Goal: Task Accomplishment & Management: Use online tool/utility

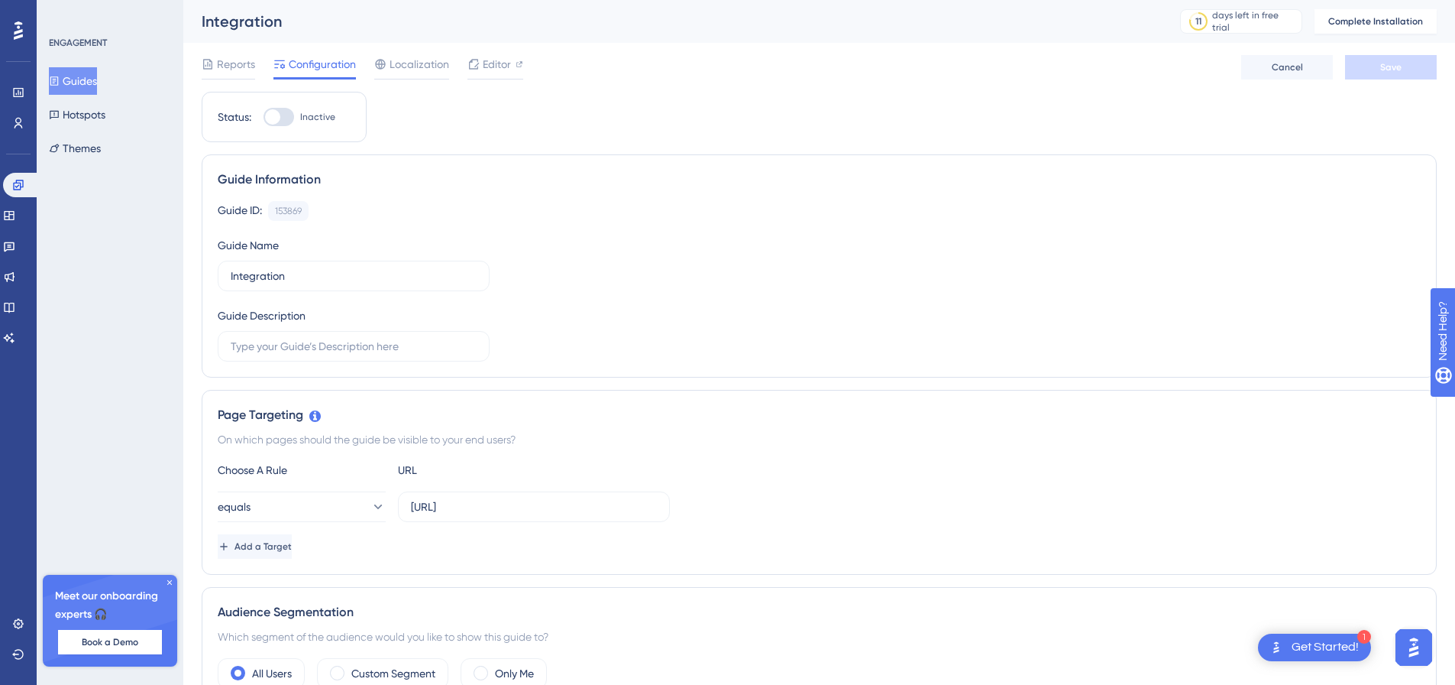
click at [216, 60] on div "Reports" at bounding box center [228, 64] width 53 height 18
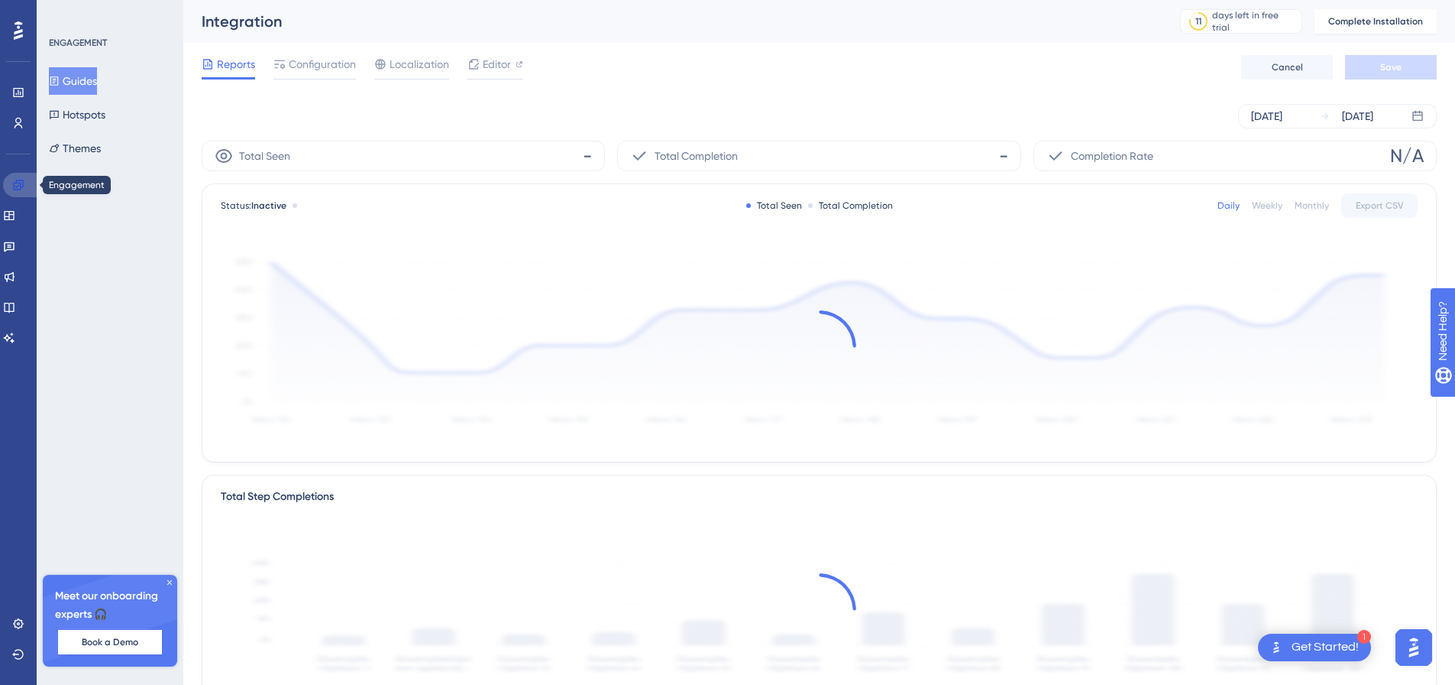
click at [21, 180] on icon at bounding box center [18, 185] width 10 height 10
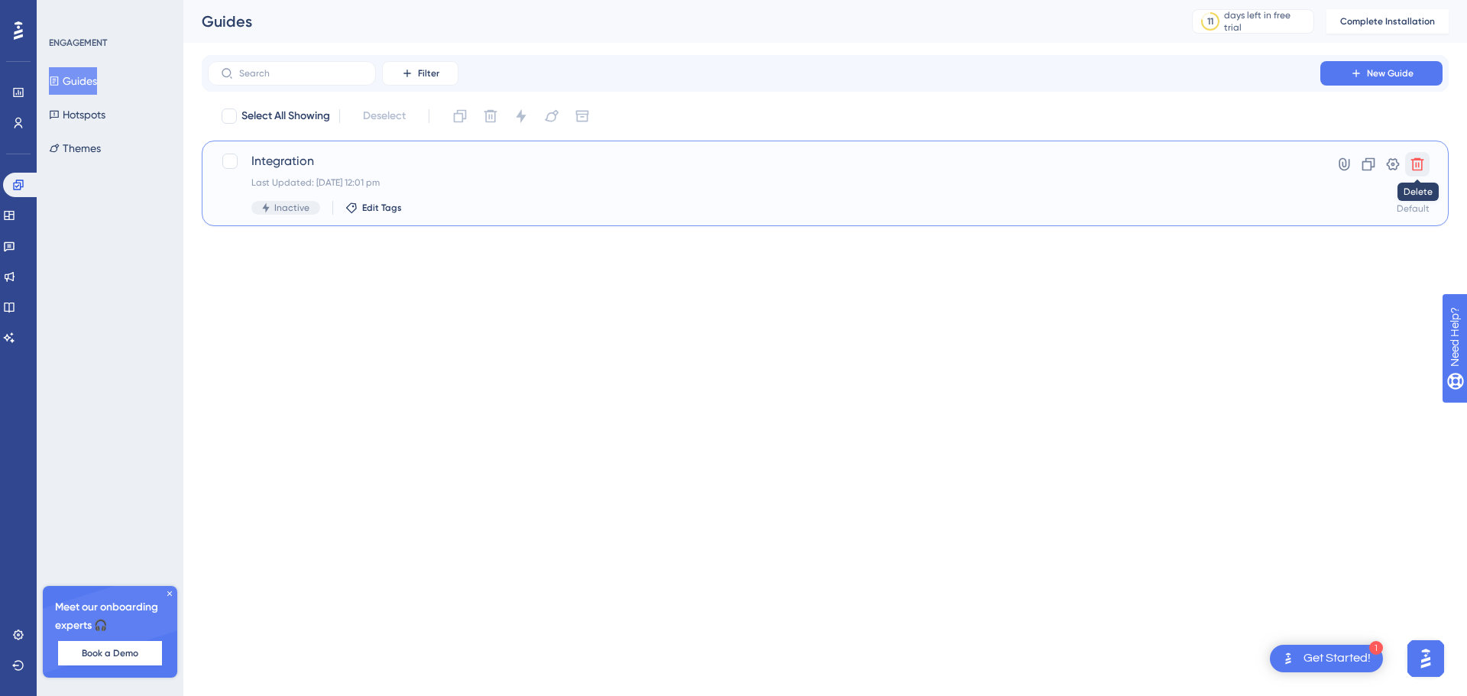
click at [1413, 160] on icon at bounding box center [1417, 164] width 13 height 13
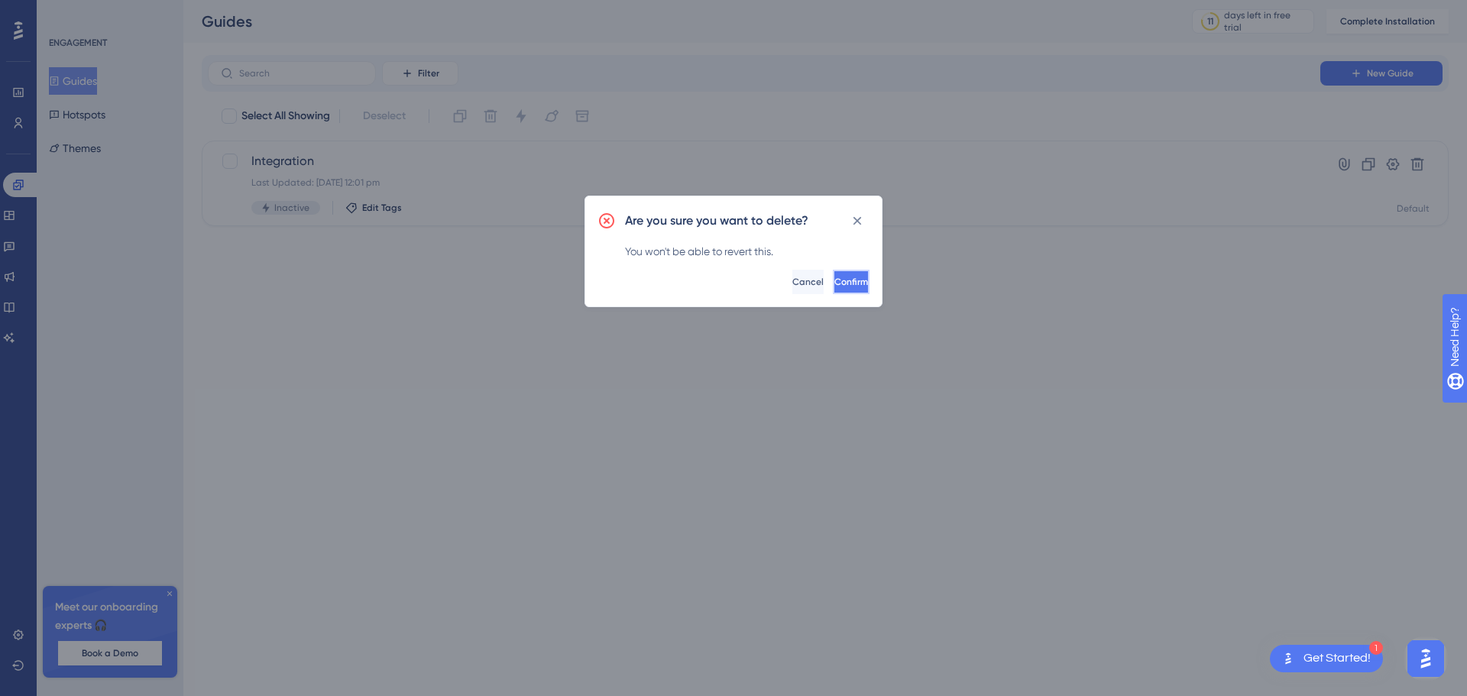
click at [833, 275] on button "Confirm" at bounding box center [851, 282] width 37 height 24
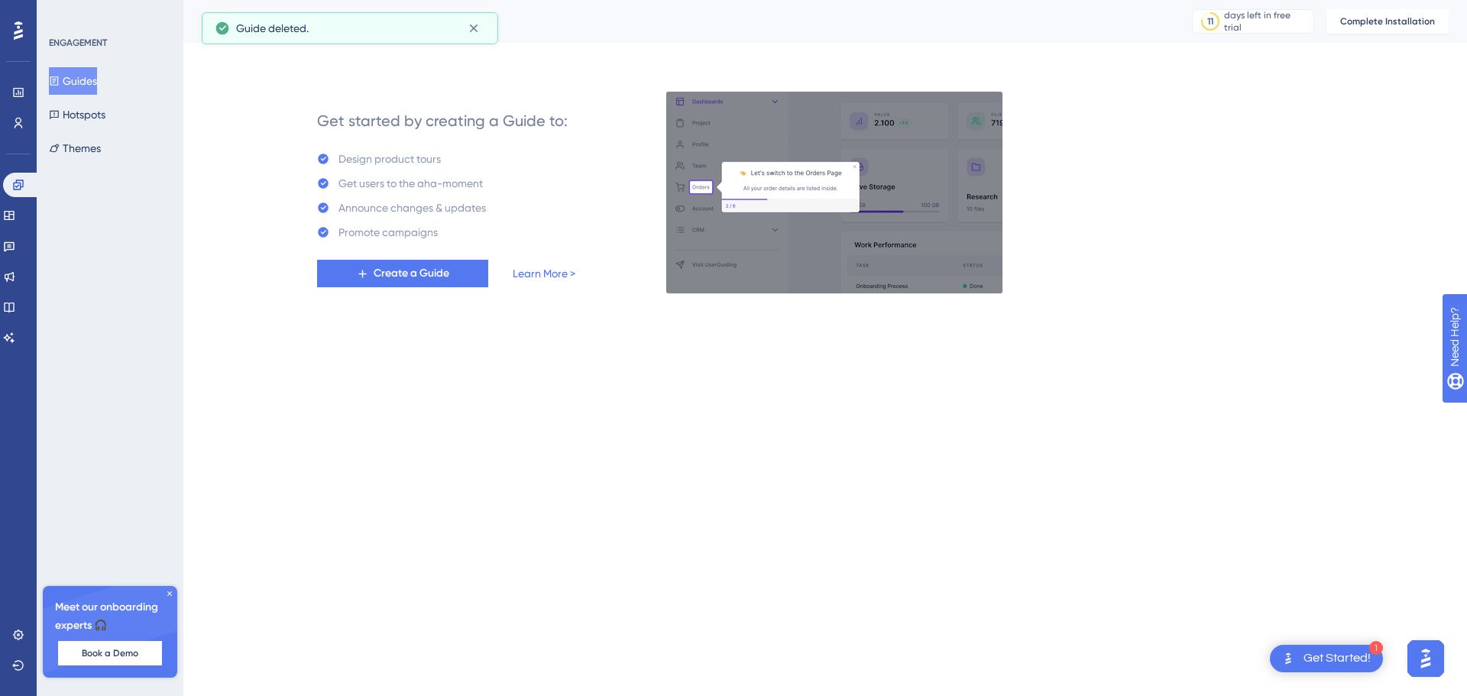
click at [1354, 70] on div "Get started by creating a Guide to: Design product tours Get users to the aha-m…" at bounding box center [825, 174] width 1247 height 238
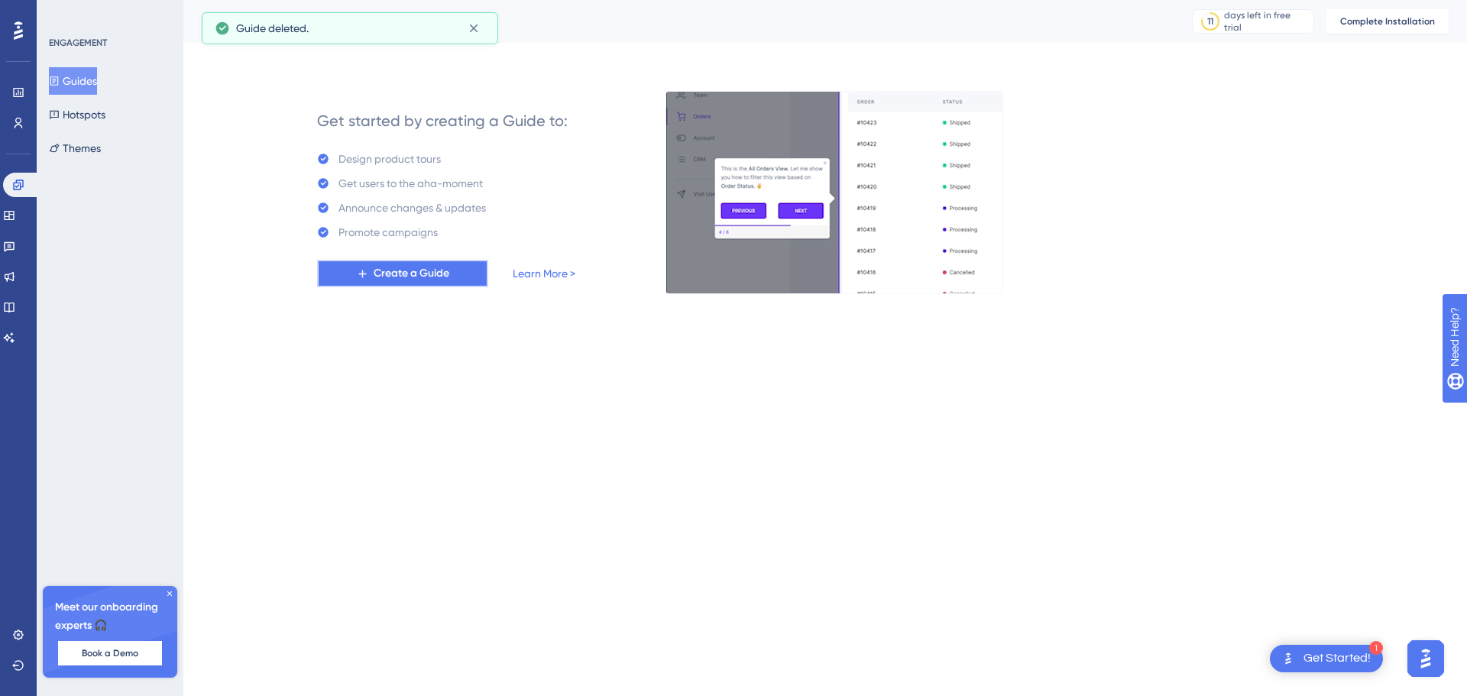
click at [430, 280] on span "Create a Guide" at bounding box center [412, 273] width 76 height 18
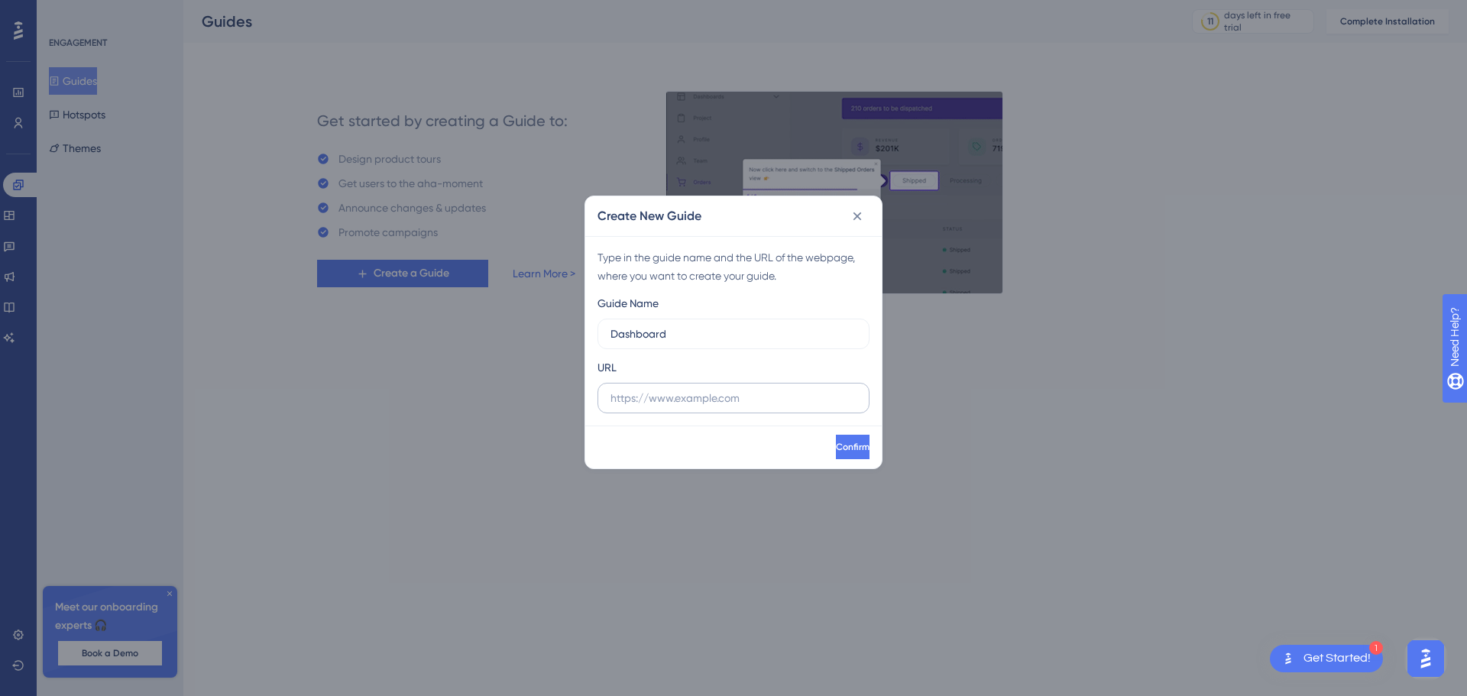
type input "Dashboard"
click at [667, 410] on label at bounding box center [733, 398] width 272 height 31
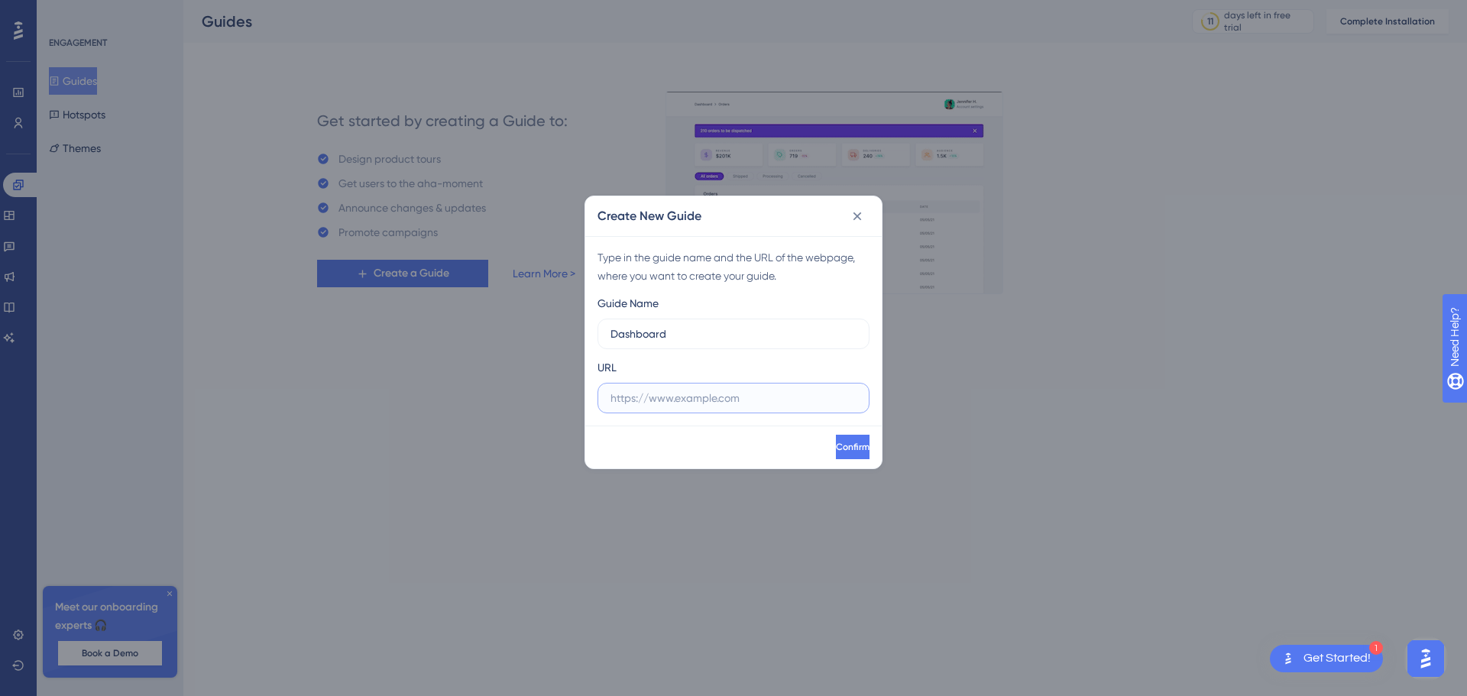
click at [667, 406] on input "text" at bounding box center [733, 398] width 246 height 17
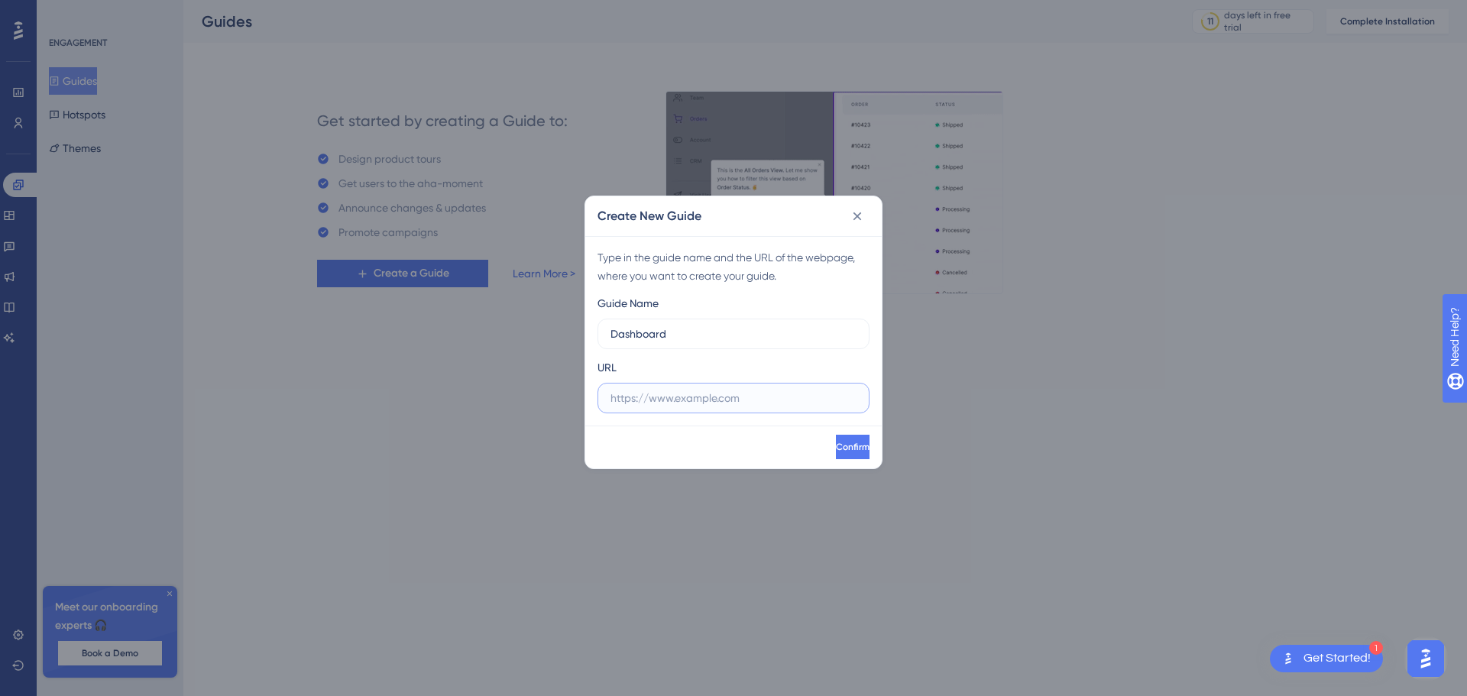
paste input "https://app.aartha.ai/01978c02-18f4-716b-abd1-530963dc8337"
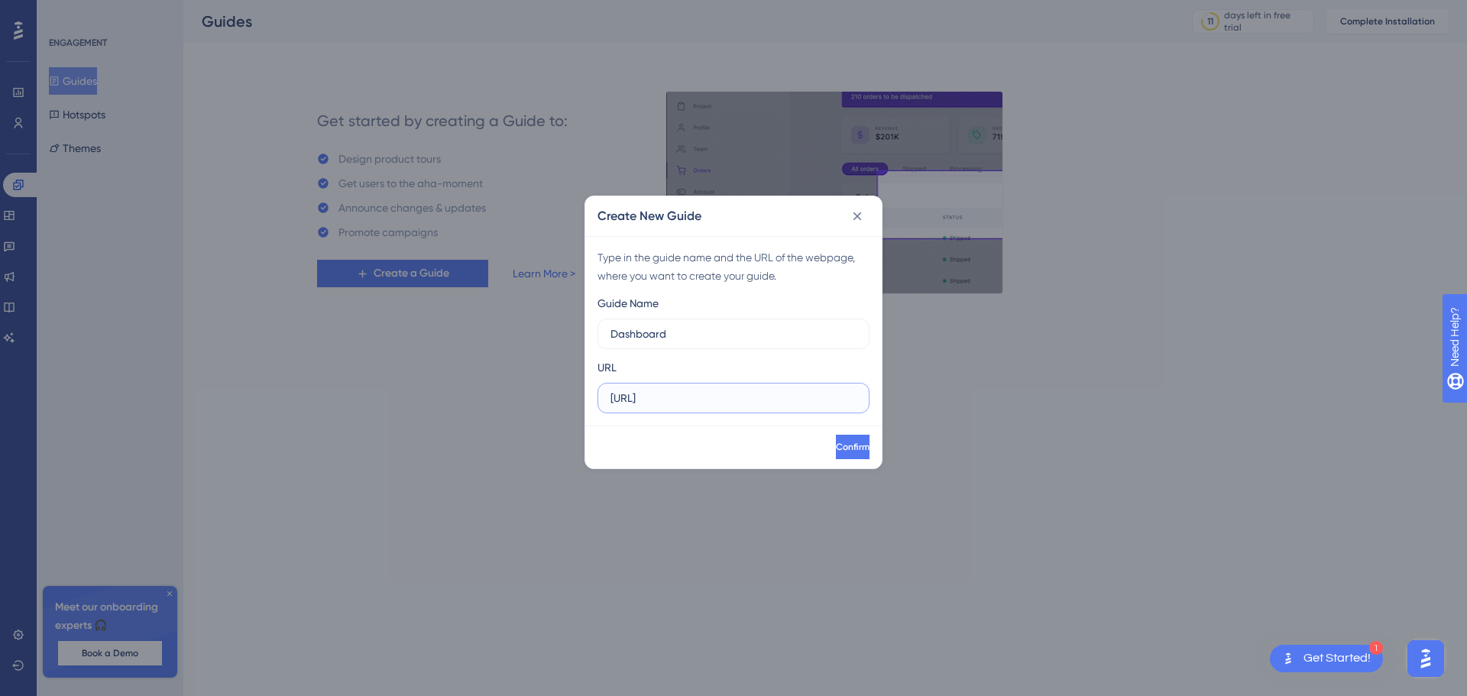
scroll to position [0, 67]
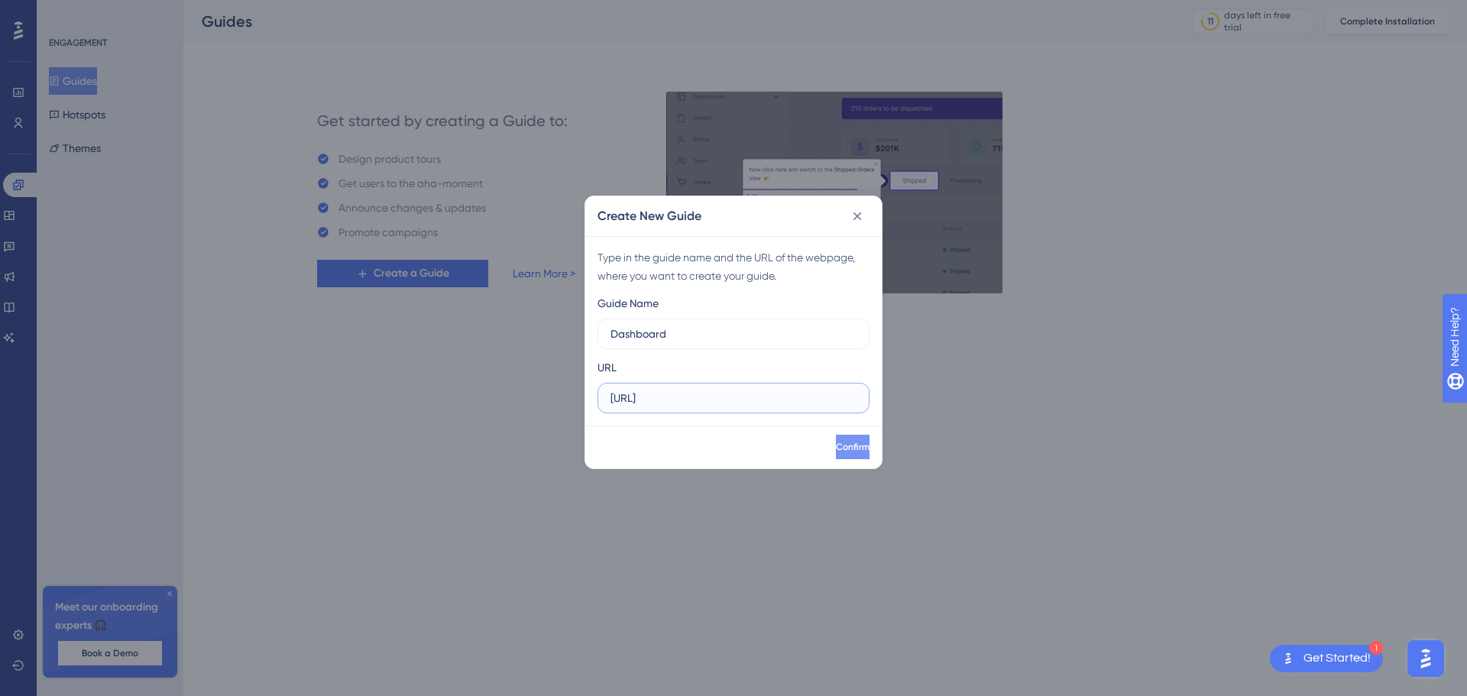
type input "https://app.aartha.ai/01978c02-18f4-716b-abd1-530963dc8337"
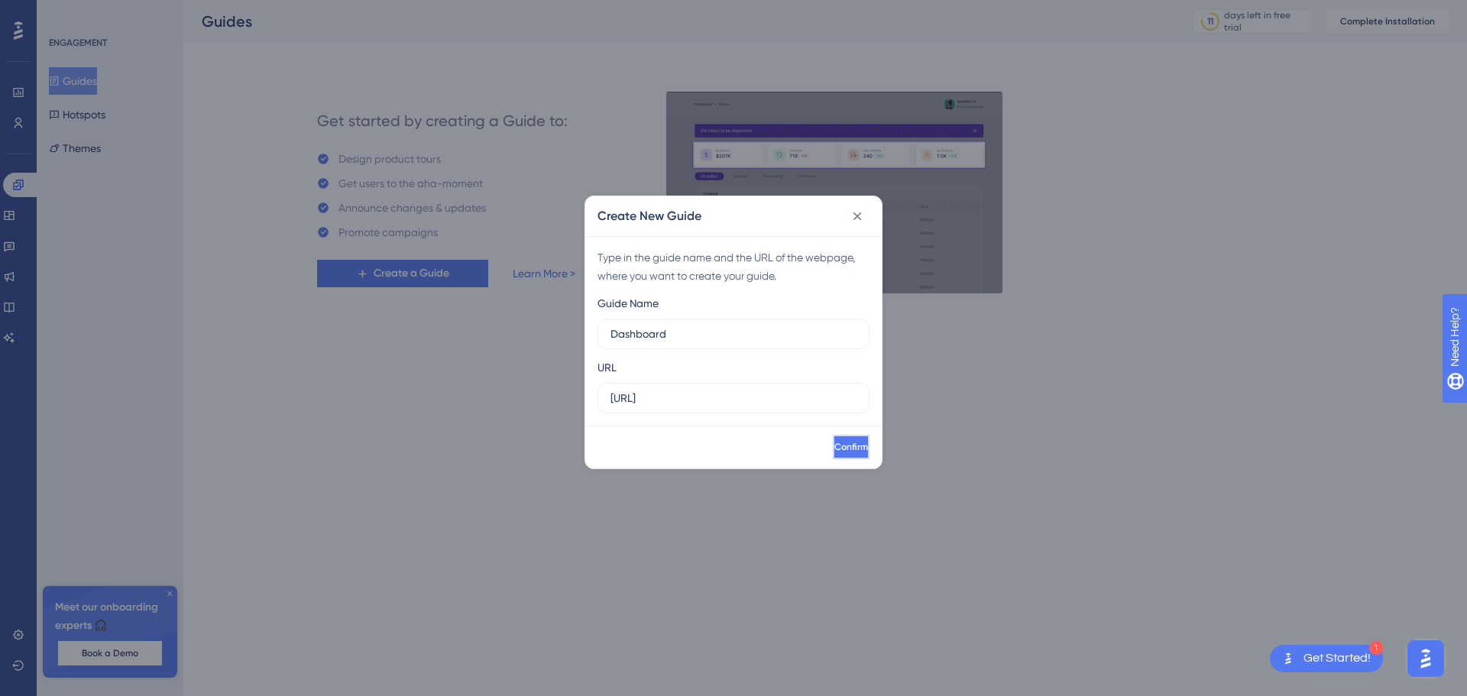
click at [834, 442] on span "Confirm" at bounding box center [851, 447] width 34 height 12
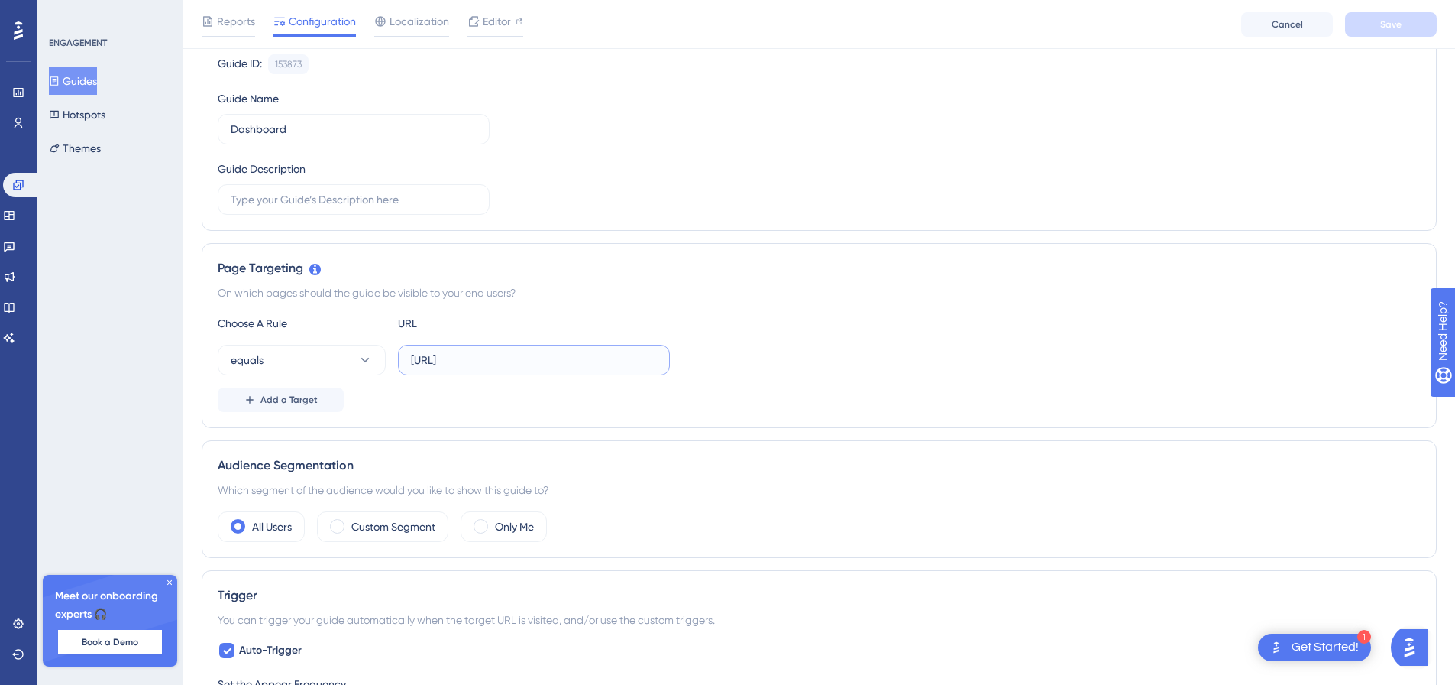
scroll to position [0, 67]
drag, startPoint x: 524, startPoint y: 361, endPoint x: 761, endPoint y: 370, distance: 237.0
click at [761, 370] on div "equals https://app.aartha.ai/01978c02-18f4-716b-abd1-530963dc8337" at bounding box center [819, 360] width 1203 height 31
type input "https://app.aartha.ai/"
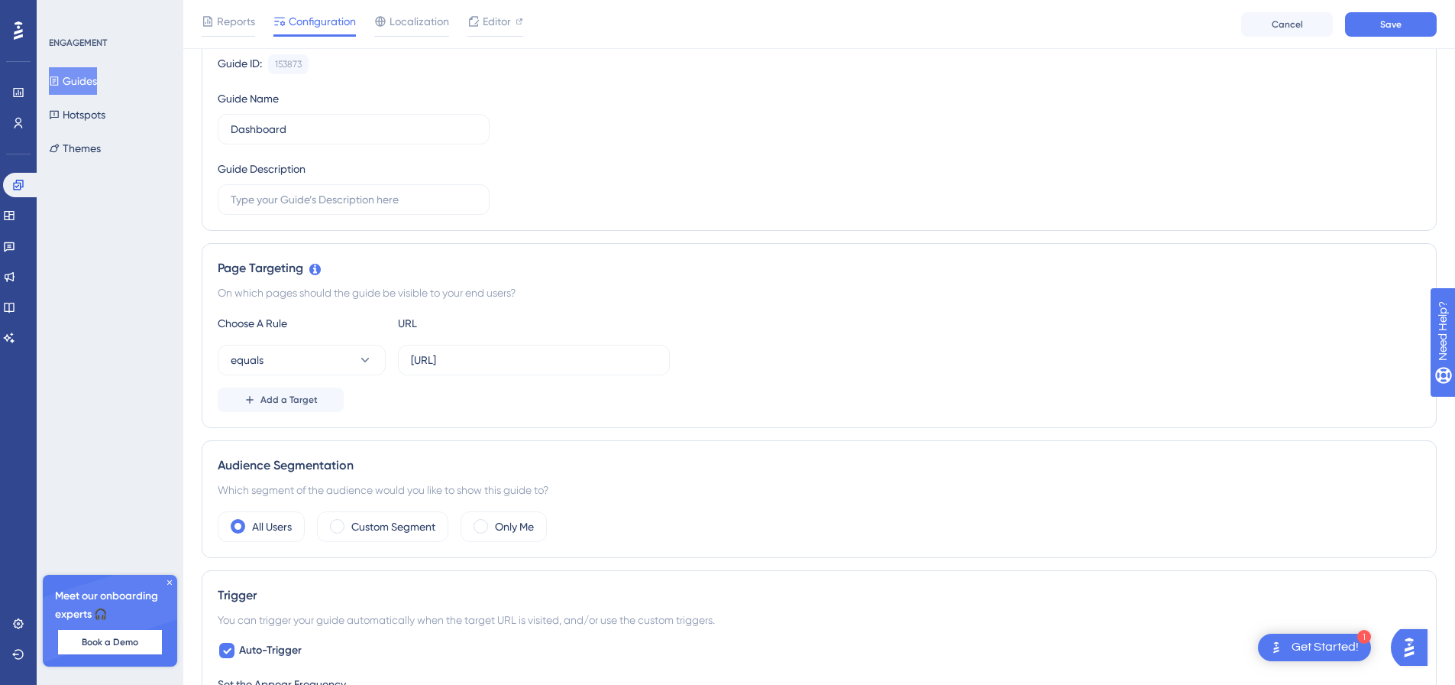
click at [740, 435] on div "Status: Inactive Guide Information Guide ID: 153873 Copy Guide Name Dashboard G…" at bounding box center [819, 685] width 1235 height 1481
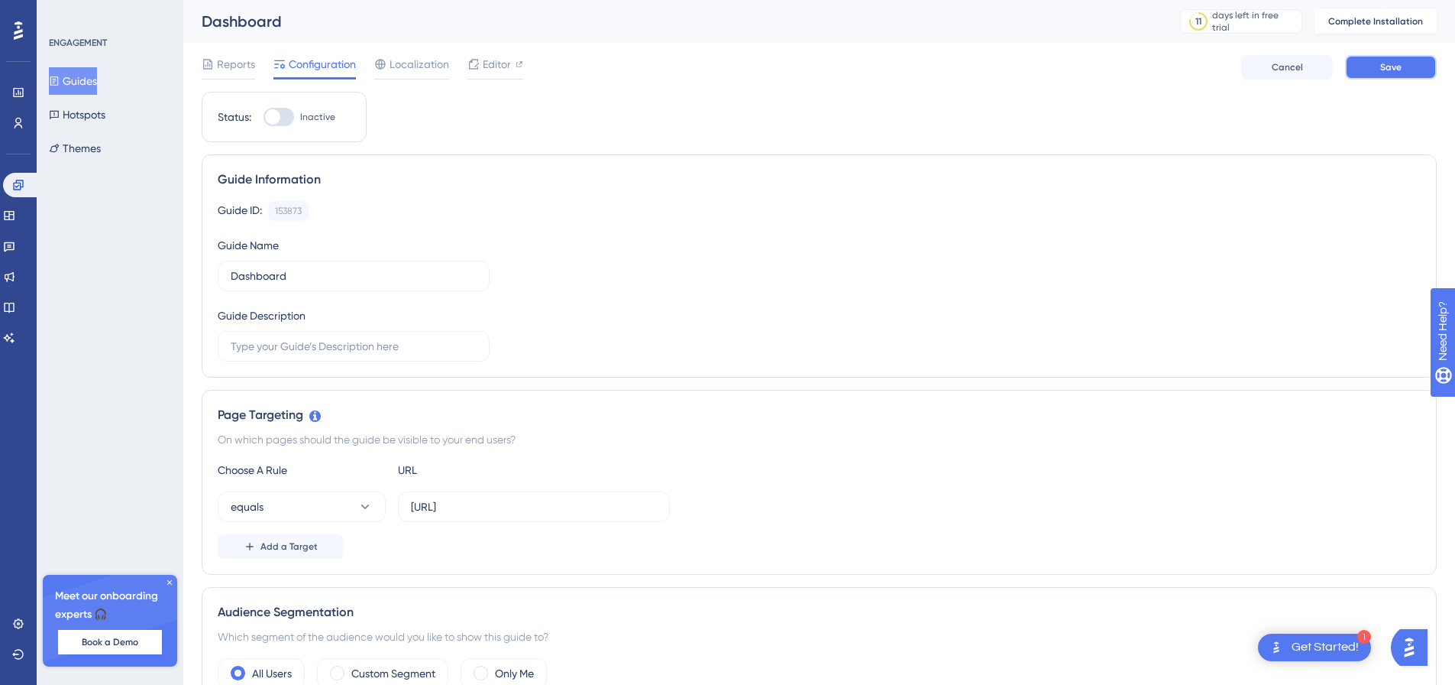
click at [1387, 69] on span "Save" at bounding box center [1391, 67] width 21 height 12
click at [276, 115] on div at bounding box center [272, 116] width 15 height 15
click at [264, 117] on input "Inactive" at bounding box center [263, 117] width 1 height 1
checkbox input "false"
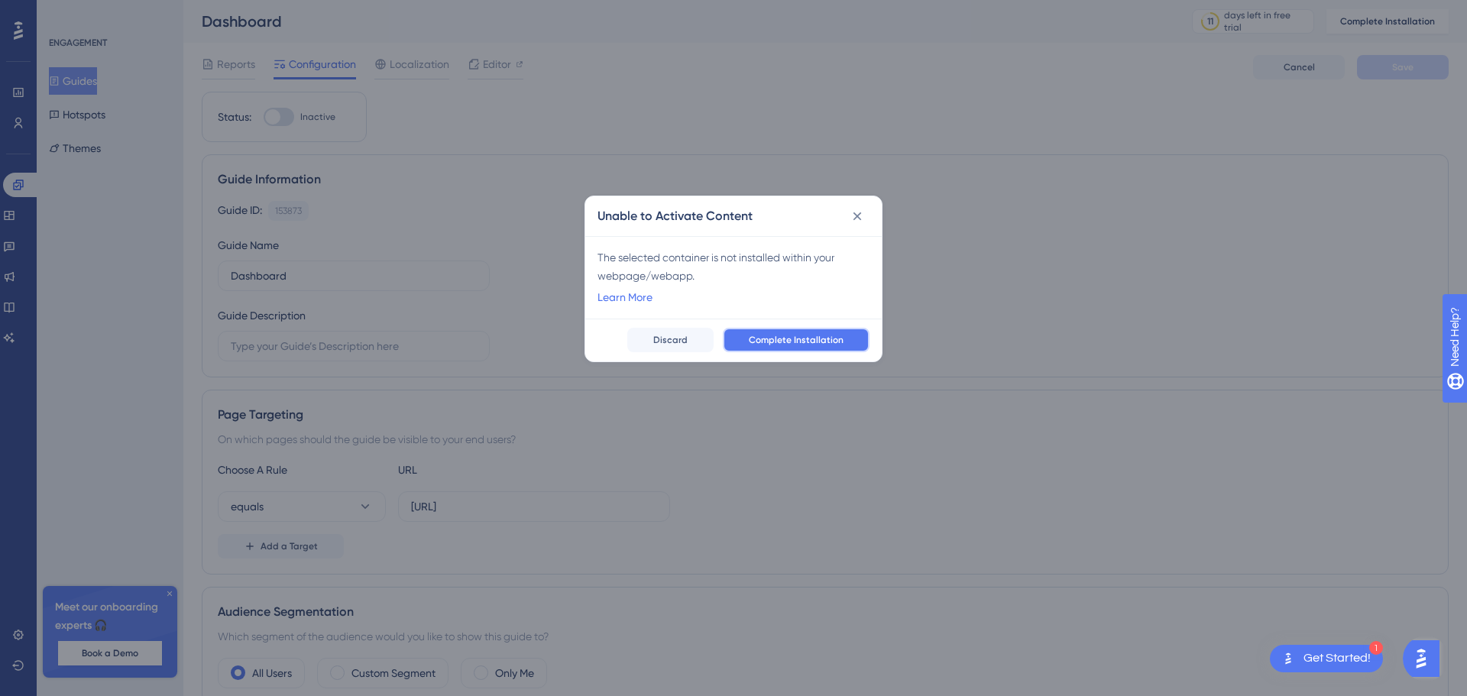
drag, startPoint x: 784, startPoint y: 339, endPoint x: 876, endPoint y: 231, distance: 142.5
click at [876, 235] on div "Unable to Activate Content The selected container is not installed within your …" at bounding box center [733, 279] width 298 height 167
click at [858, 215] on icon at bounding box center [857, 216] width 8 height 8
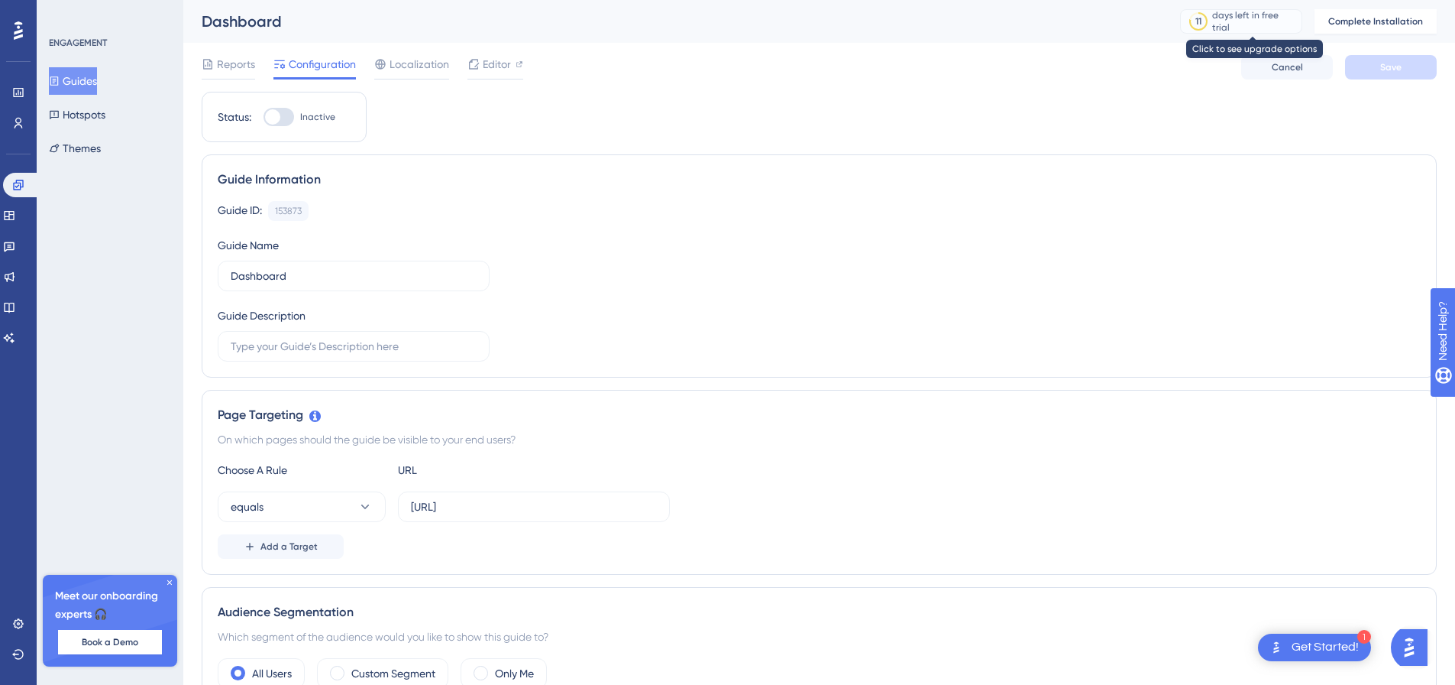
click at [1206, 24] on div "11" at bounding box center [1198, 21] width 15 height 15
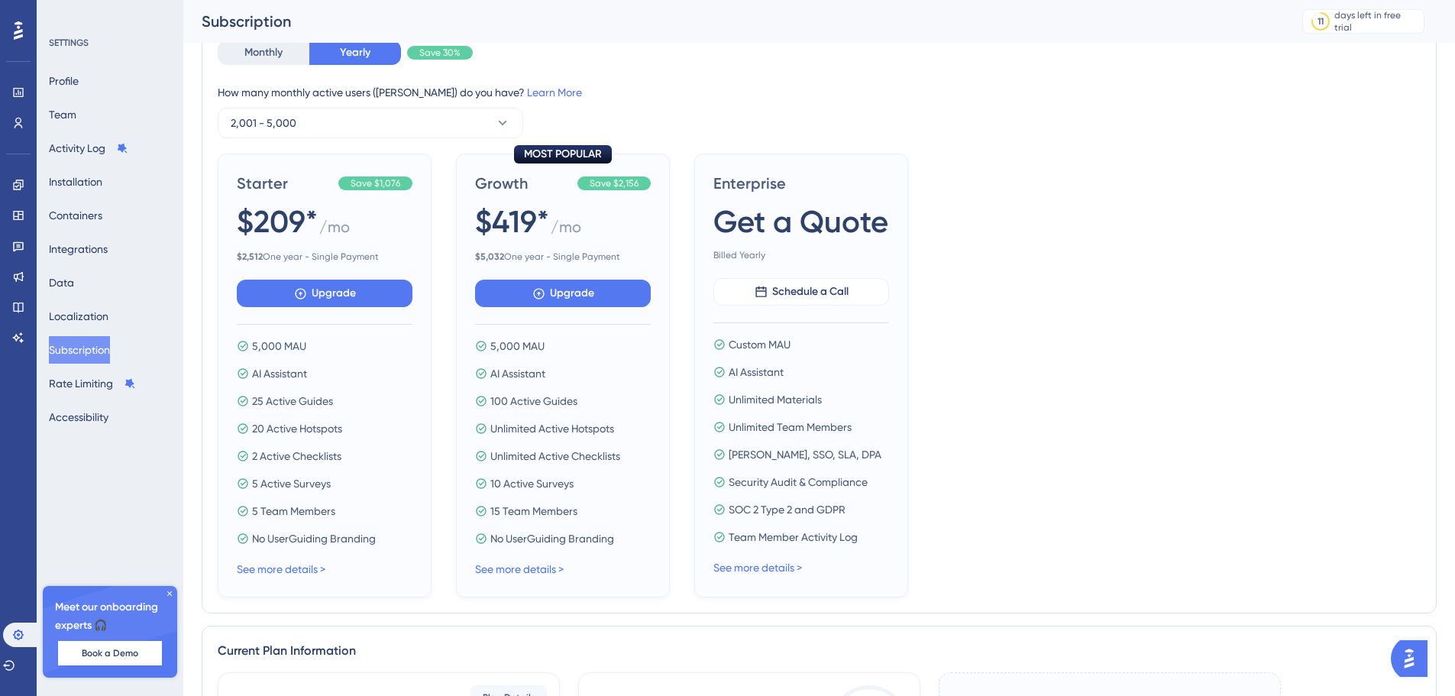
scroll to position [153, 0]
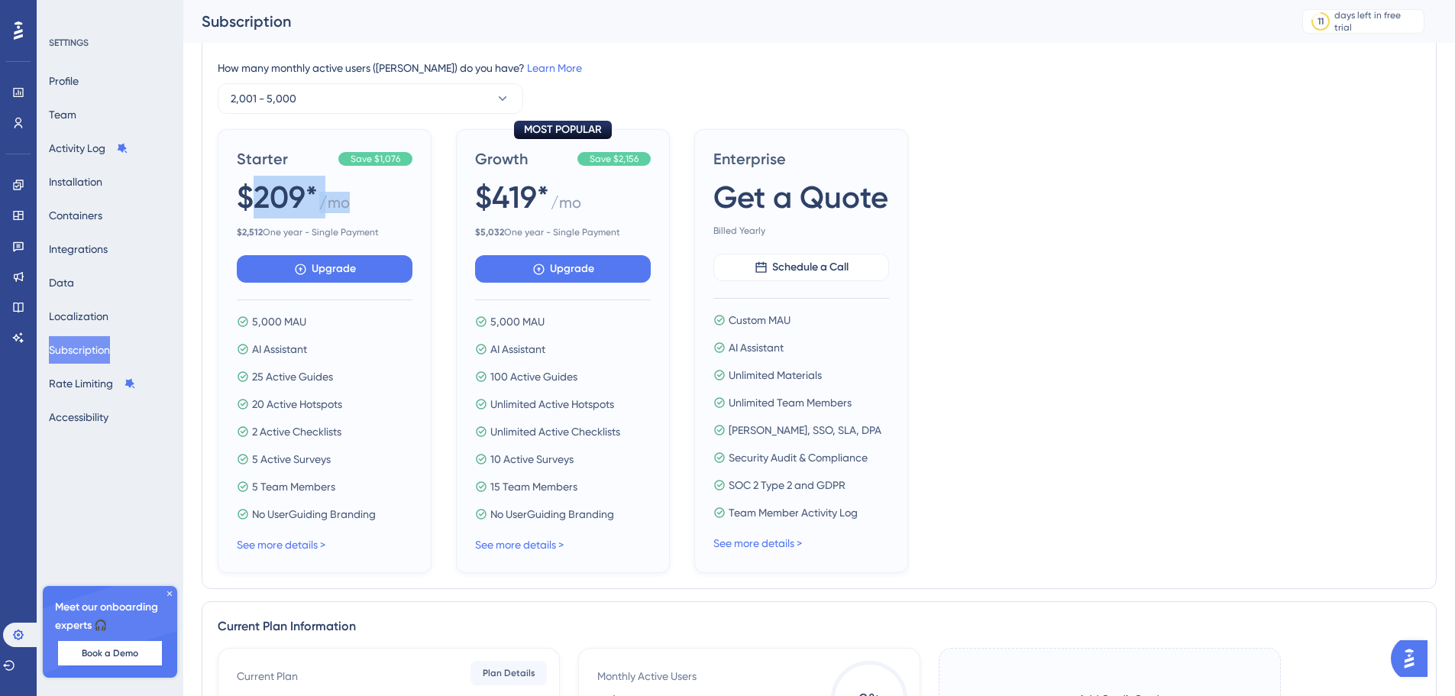
drag, startPoint x: 246, startPoint y: 196, endPoint x: 355, endPoint y: 180, distance: 110.4
click at [355, 180] on div "$209* / mo" at bounding box center [325, 198] width 176 height 44
